Goal: Task Accomplishment & Management: Manage account settings

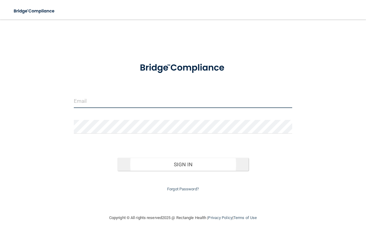
type input "[EMAIL_ADDRESS][DOMAIN_NAME]"
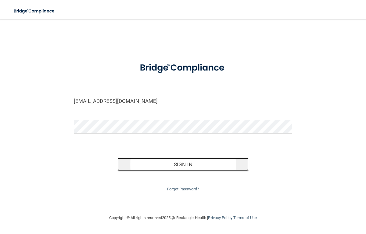
drag, startPoint x: 162, startPoint y: 164, endPoint x: 223, endPoint y: 171, distance: 61.4
click at [162, 164] on button "Sign In" at bounding box center [183, 164] width 131 height 13
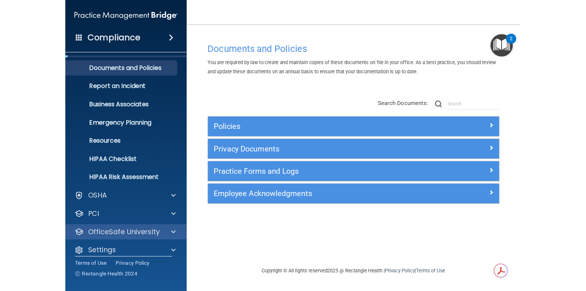
scroll to position [19, 0]
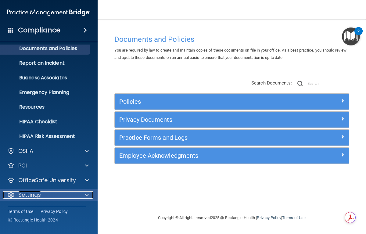
click at [31, 195] on p "Settings" at bounding box center [29, 194] width 23 height 7
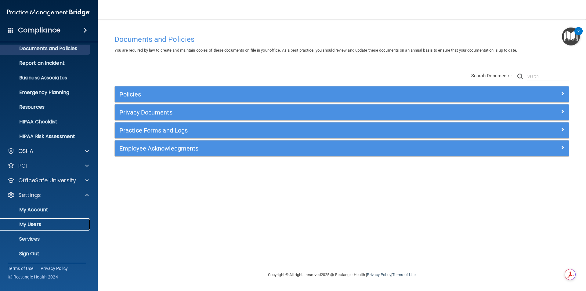
click at [43, 223] on p "My Users" at bounding box center [45, 224] width 83 height 6
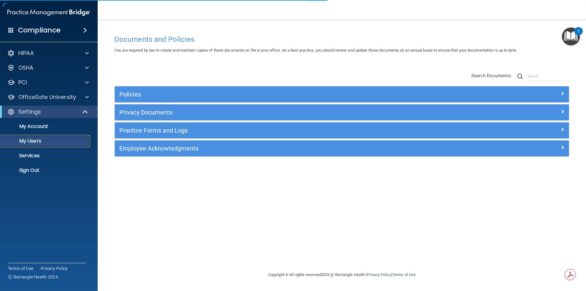
select select "20"
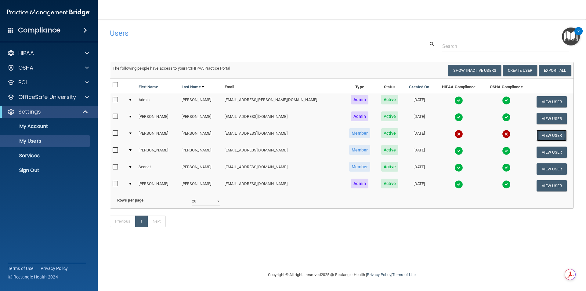
click at [366, 135] on button "View User" at bounding box center [552, 135] width 30 height 11
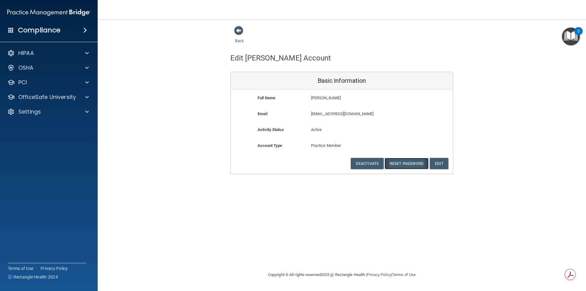
click at [366, 163] on button "Reset Password" at bounding box center [407, 163] width 44 height 11
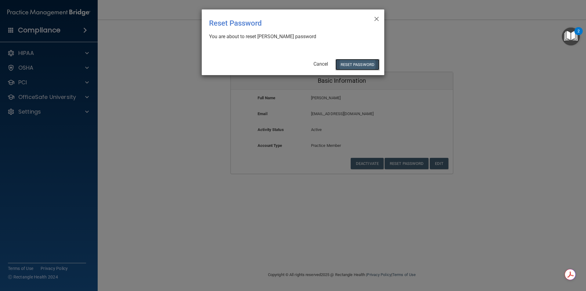
click at [362, 69] on button "Reset Password" at bounding box center [358, 64] width 44 height 11
click at [361, 66] on button "Reset Password" at bounding box center [358, 64] width 44 height 11
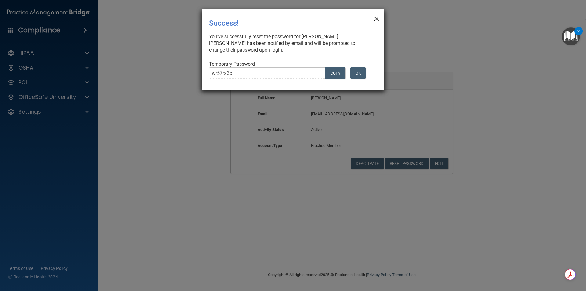
click at [366, 19] on span "×" at bounding box center [376, 18] width 5 height 12
click at [366, 16] on span "×" at bounding box center [376, 18] width 5 height 12
